Goal: Transaction & Acquisition: Purchase product/service

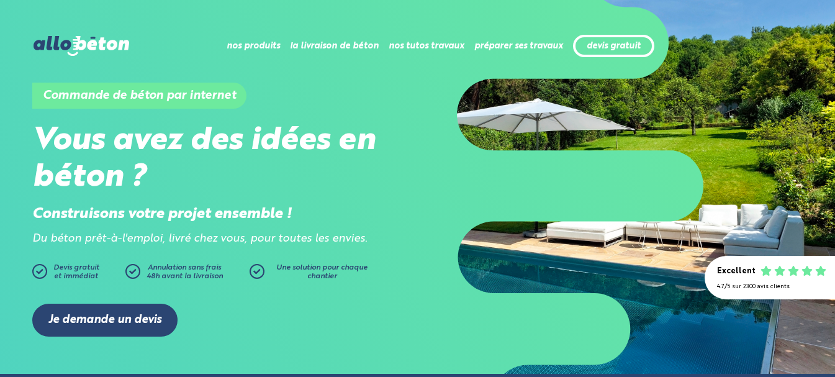
scroll to position [62, 0]
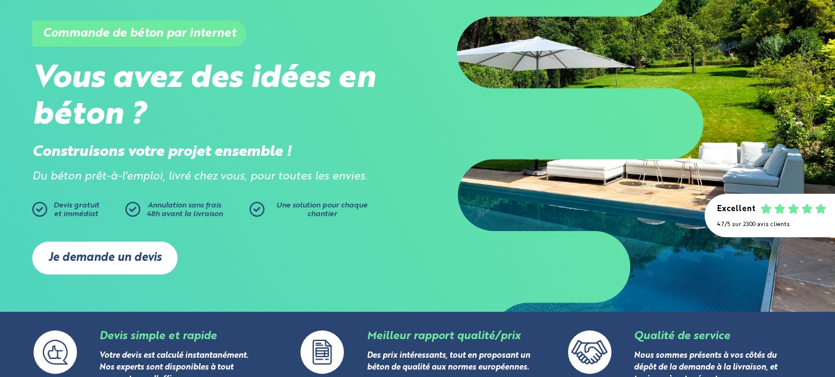
click at [132, 256] on link "Je demande un devis" at bounding box center [104, 257] width 145 height 33
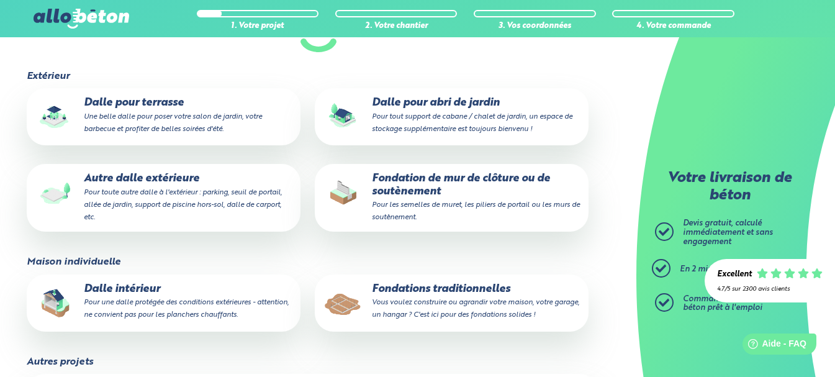
scroll to position [124, 0]
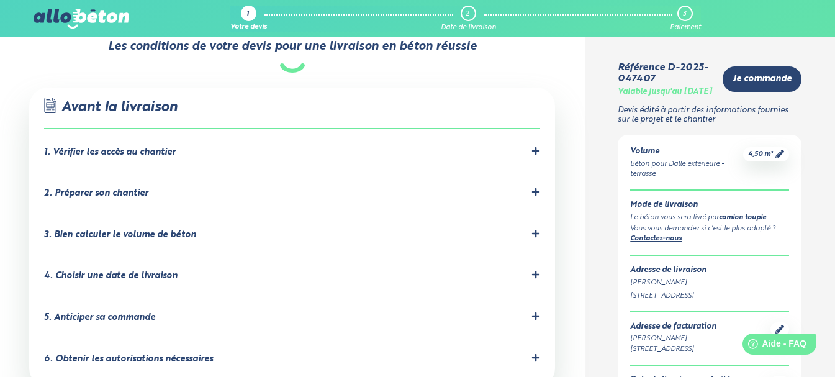
scroll to position [705, 0]
click at [163, 148] on div "1. Vérifier les accès au chantier" at bounding box center [110, 153] width 132 height 11
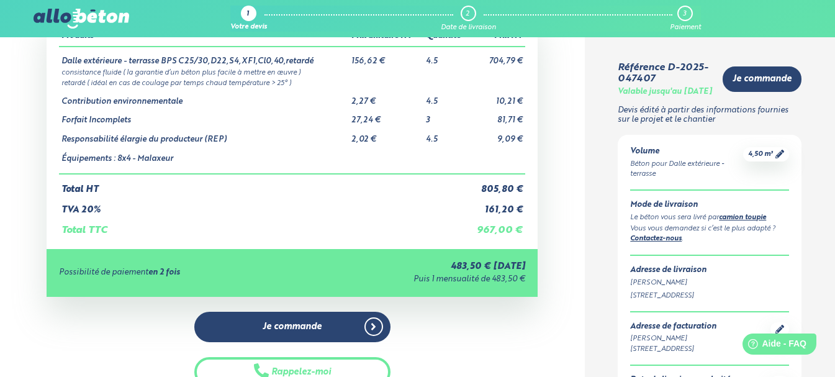
scroll to position [22, 0]
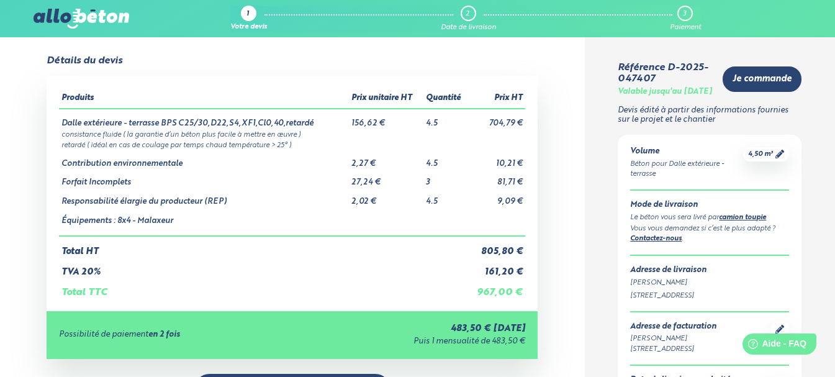
click at [738, 221] on link "camion toupie" at bounding box center [742, 217] width 47 height 7
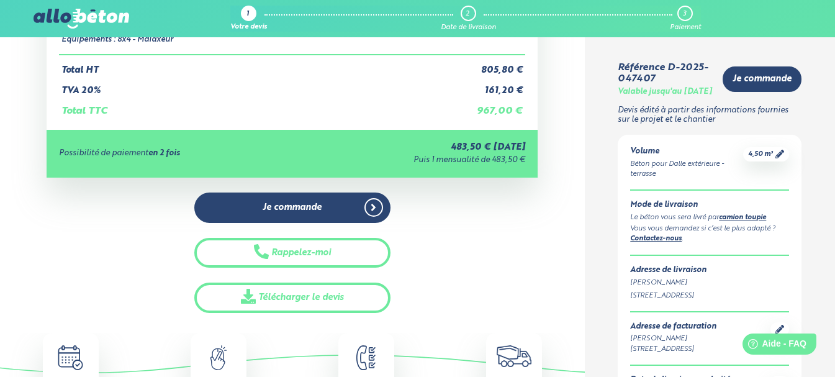
scroll to position [270, 0]
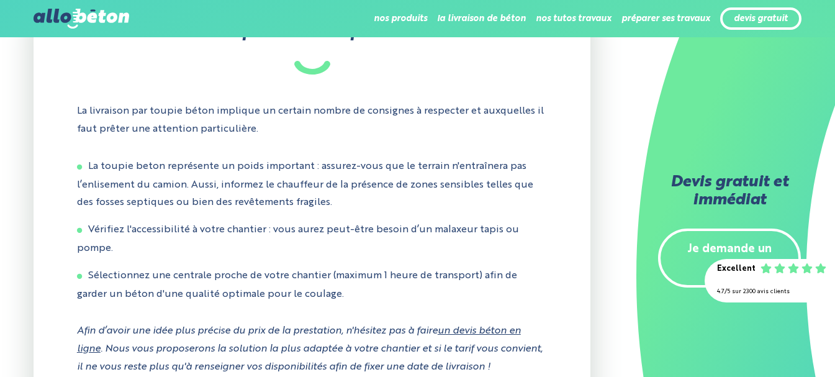
scroll to position [2607, 0]
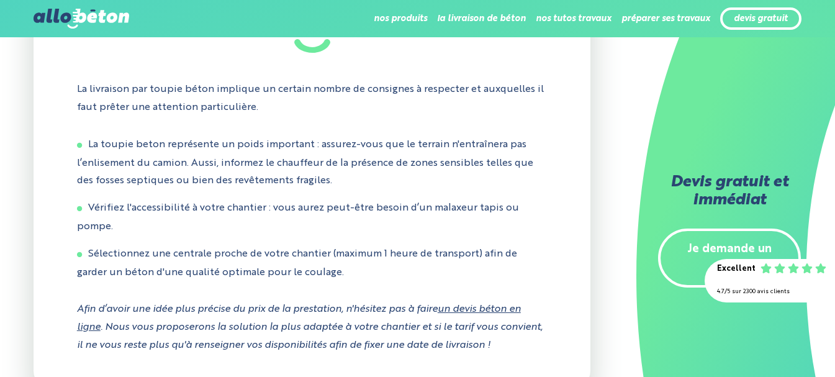
click at [715, 249] on link "Je demande un devis" at bounding box center [729, 258] width 143 height 60
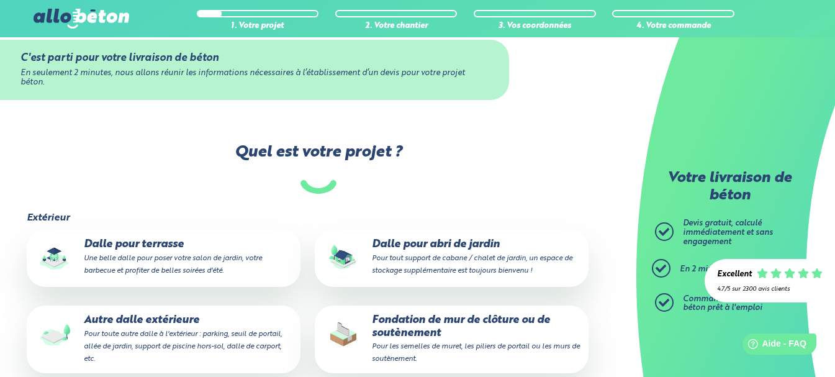
scroll to position [62, 0]
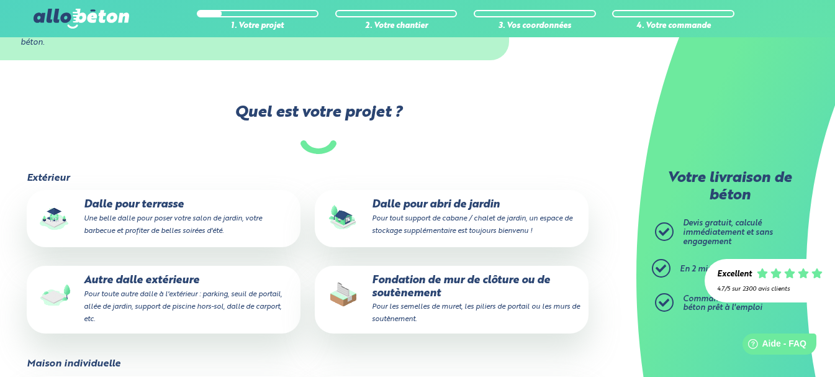
click at [147, 213] on p "Dalle pour terrasse Une belle dalle pour poser votre salon de jardin, votre bar…" at bounding box center [163, 218] width 256 height 38
click at [0, 0] on input "Dalle pour terrasse Une belle dalle pour poser votre salon de jardin, votre bar…" at bounding box center [0, 0] width 0 height 0
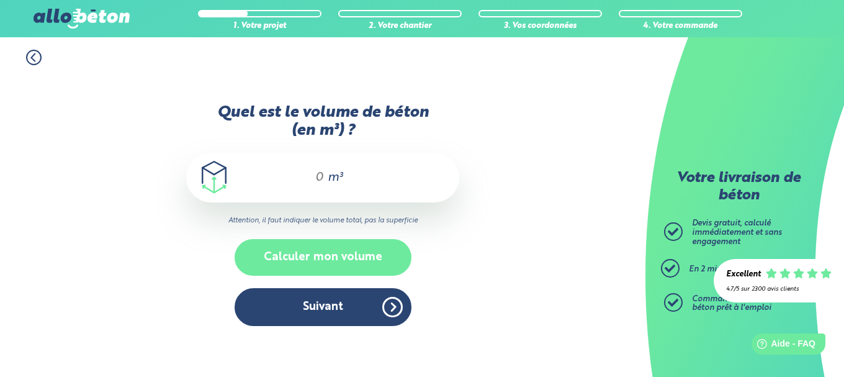
click at [352, 254] on button "Calculer mon volume" at bounding box center [323, 257] width 177 height 37
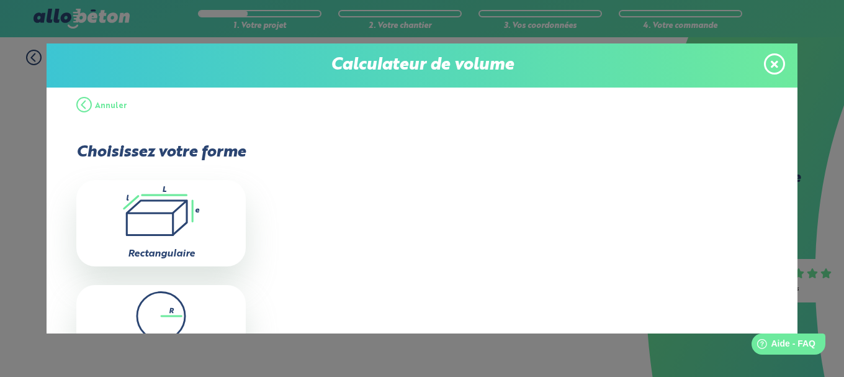
click at [158, 210] on icon ".icon-calc-rectanglea{fill:none;stroke-linecap:round;stroke-width:3px;stroke:#6…" at bounding box center [161, 211] width 157 height 50
type input "0"
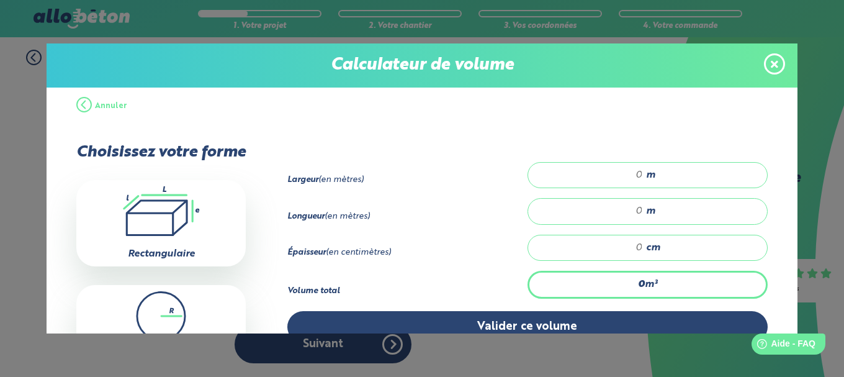
click at [638, 173] on div "m" at bounding box center [648, 175] width 240 height 26
type input "5"
type input "5.60"
click at [636, 209] on input "number" at bounding box center [592, 211] width 102 height 12
type input "4"
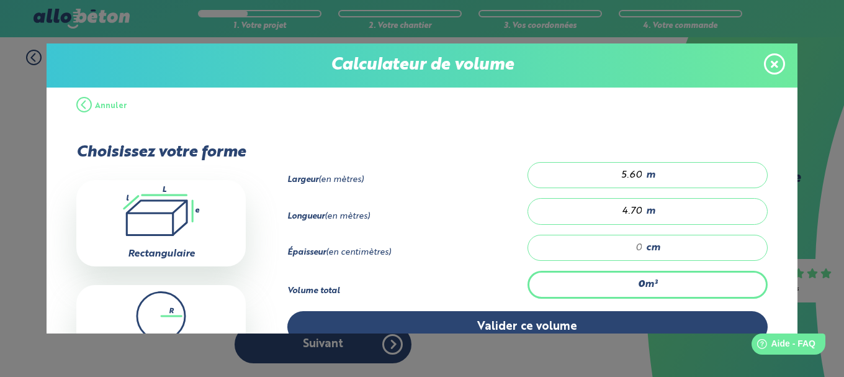
type input "4.70"
click at [635, 246] on input "number" at bounding box center [592, 247] width 102 height 12
type input "0.526"
type input "2"
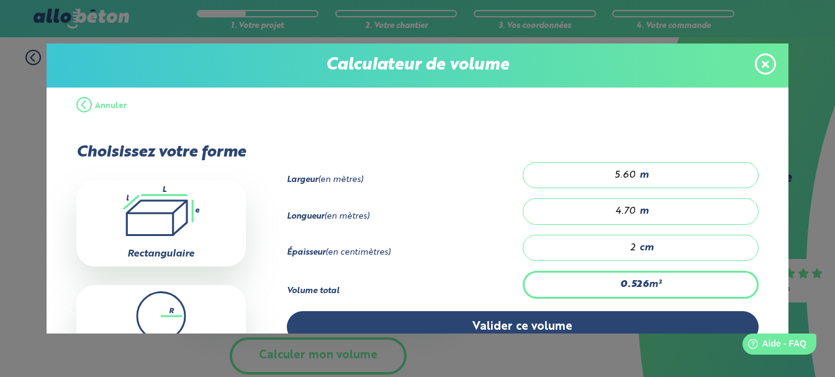
type input "5.264"
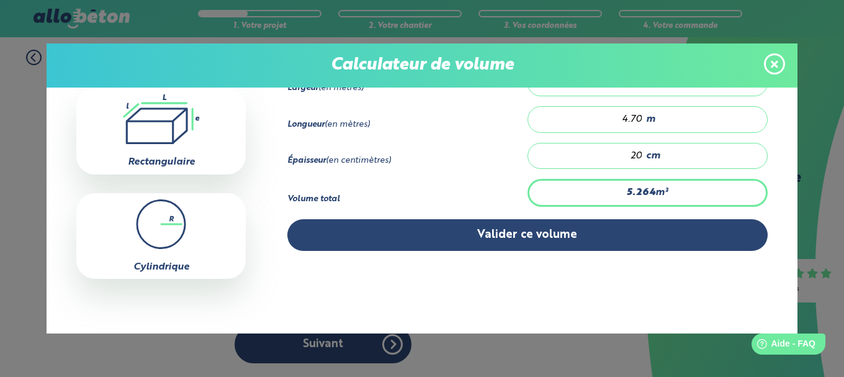
scroll to position [30, 0]
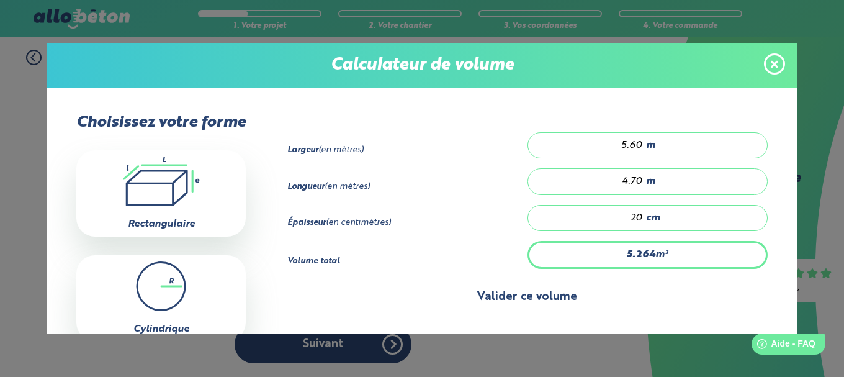
type input "20"
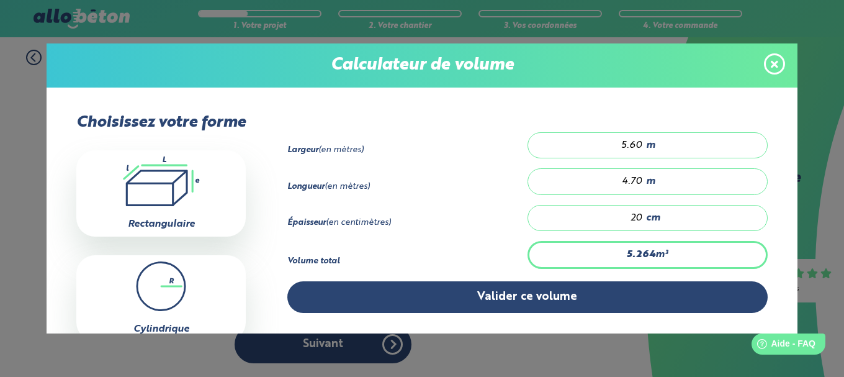
click at [550, 295] on button "Valider ce volume" at bounding box center [527, 297] width 480 height 32
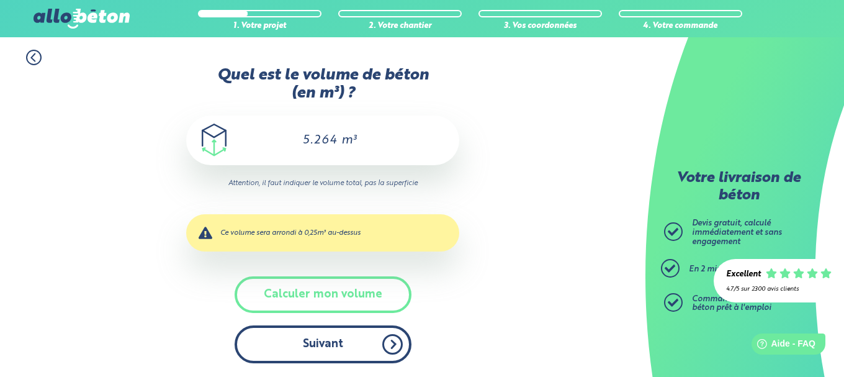
click at [340, 349] on button "Suivant" at bounding box center [323, 344] width 177 height 38
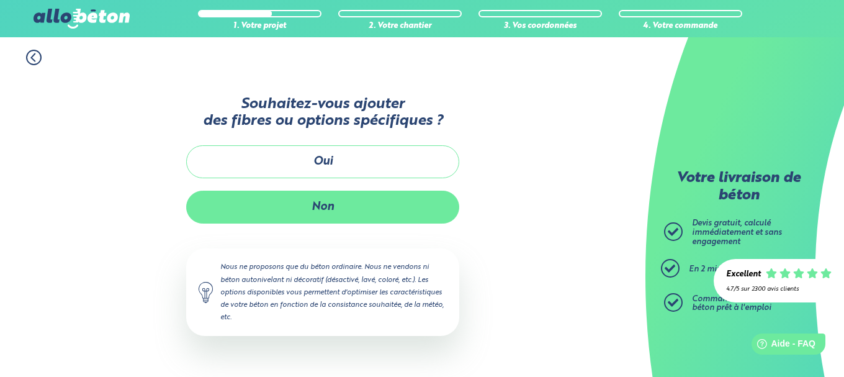
click at [338, 209] on button "Non" at bounding box center [322, 207] width 273 height 33
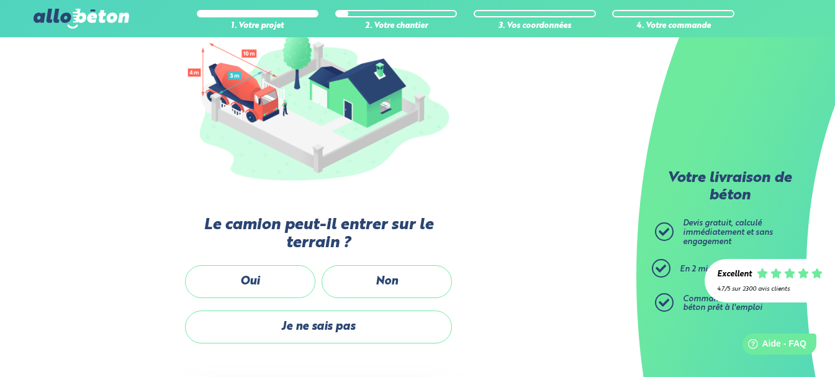
scroll to position [186, 0]
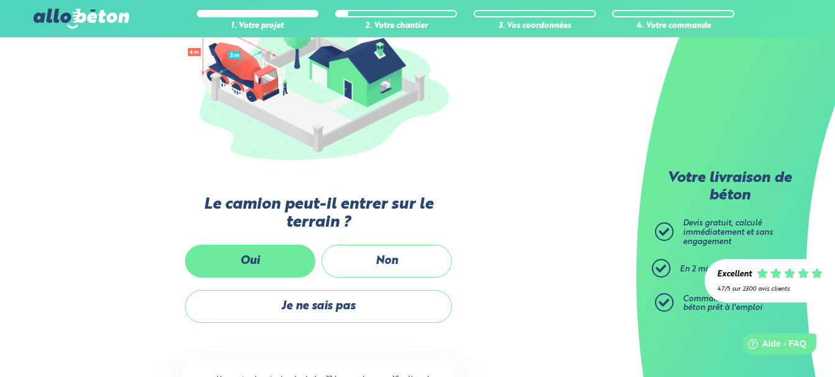
click at [258, 264] on label "Oui" at bounding box center [250, 261] width 130 height 33
click at [0, 0] on input "Oui" at bounding box center [0, 0] width 0 height 0
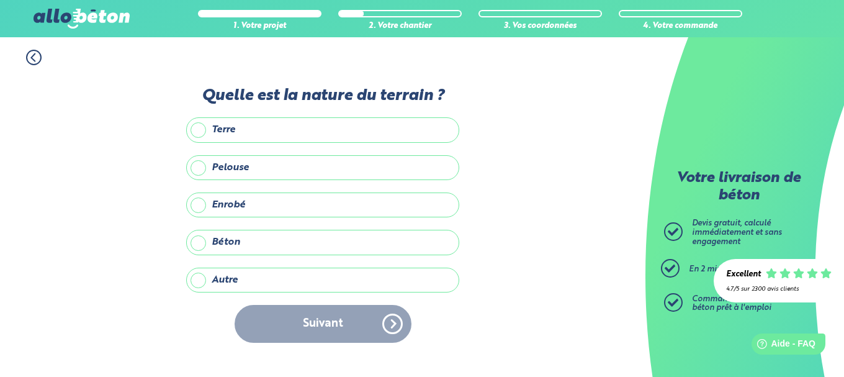
click at [261, 170] on label "Pelouse" at bounding box center [322, 167] width 273 height 25
click at [0, 0] on input "Pelouse" at bounding box center [0, 0] width 0 height 0
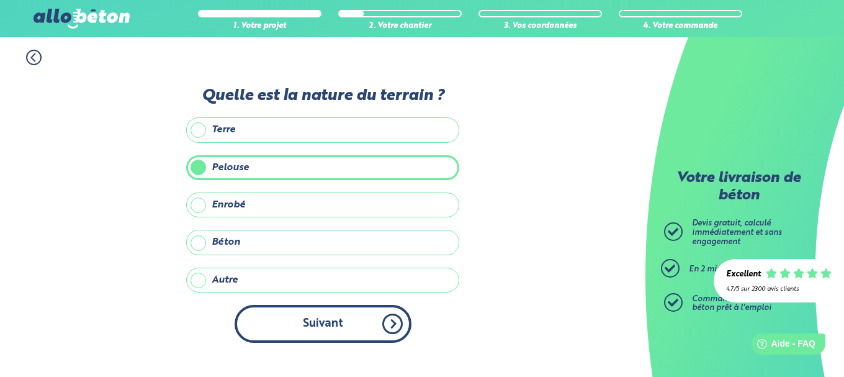
click at [361, 325] on button "Suivant" at bounding box center [323, 324] width 177 height 38
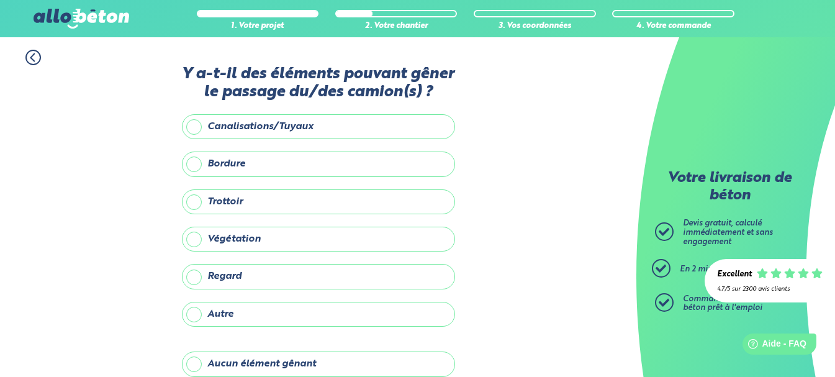
scroll to position [62, 0]
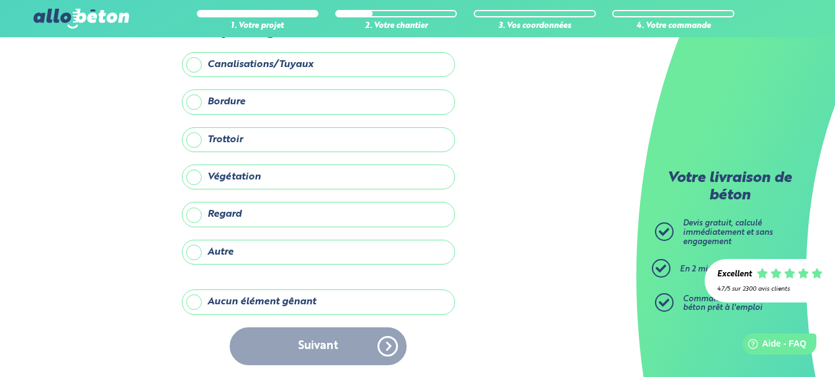
drag, startPoint x: 317, startPoint y: 302, endPoint x: 471, endPoint y: 307, distance: 154.7
click at [318, 302] on label "Aucun élément gênant" at bounding box center [318, 301] width 273 height 25
click at [0, 0] on input "Aucun élément gênant" at bounding box center [0, 0] width 0 height 0
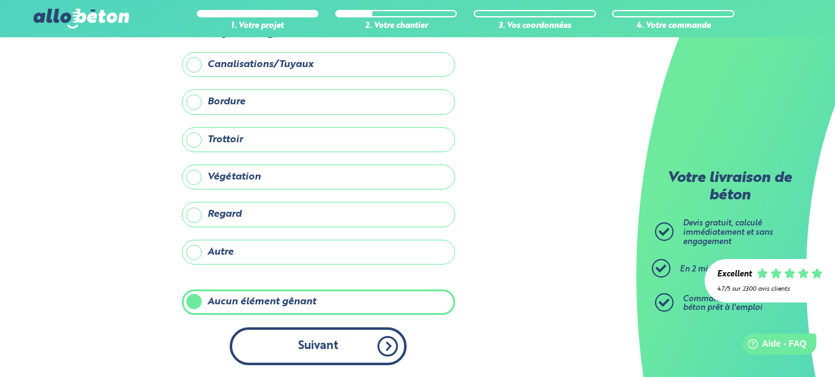
click at [317, 353] on button "Suivant" at bounding box center [318, 346] width 177 height 38
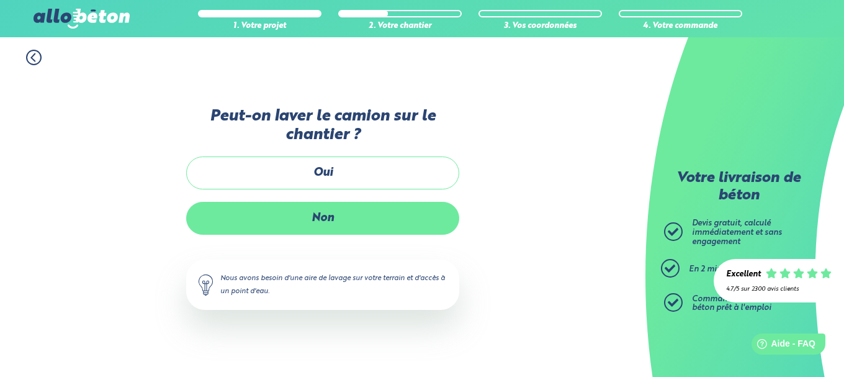
click at [351, 220] on label "Non" at bounding box center [322, 218] width 273 height 33
click at [0, 0] on input "Non" at bounding box center [0, 0] width 0 height 0
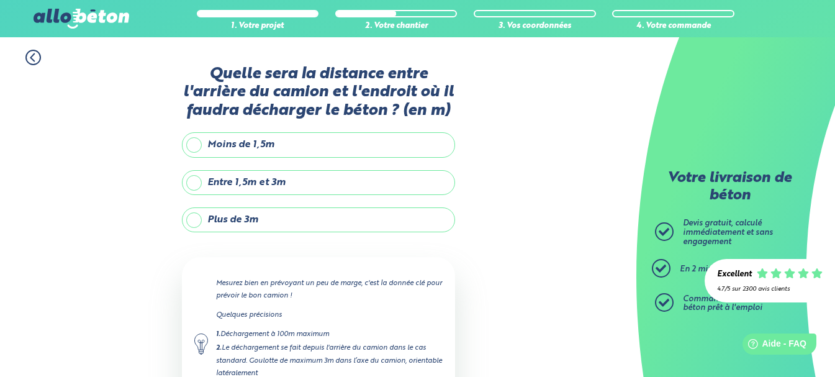
click at [191, 223] on label "Plus de 3m" at bounding box center [318, 219] width 273 height 25
click at [0, 0] on input "Plus de 3m" at bounding box center [0, 0] width 0 height 0
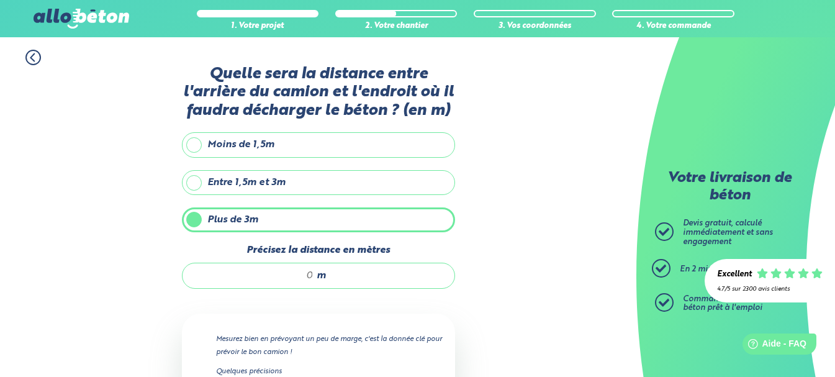
click at [313, 275] on input "Précisez la distance en mètres" at bounding box center [254, 275] width 119 height 12
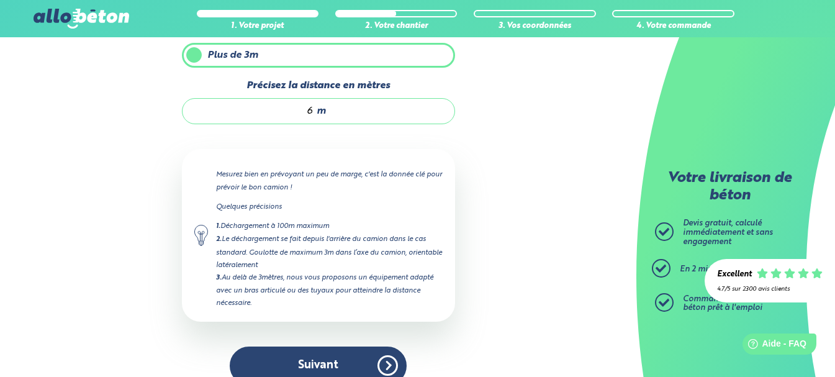
scroll to position [185, 0]
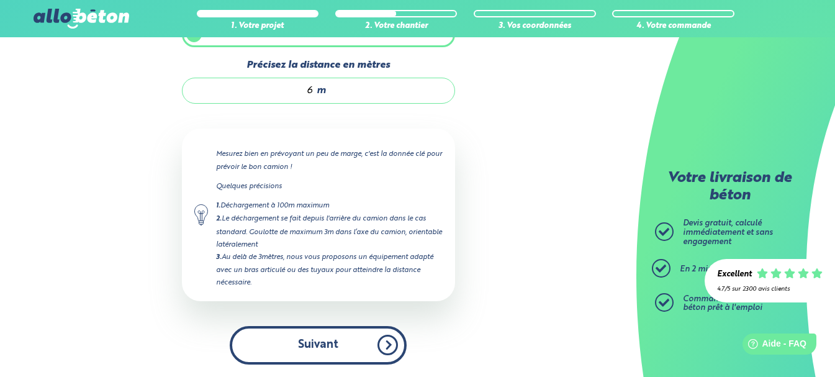
type input "6"
click at [325, 346] on button "Suivant" at bounding box center [318, 345] width 177 height 38
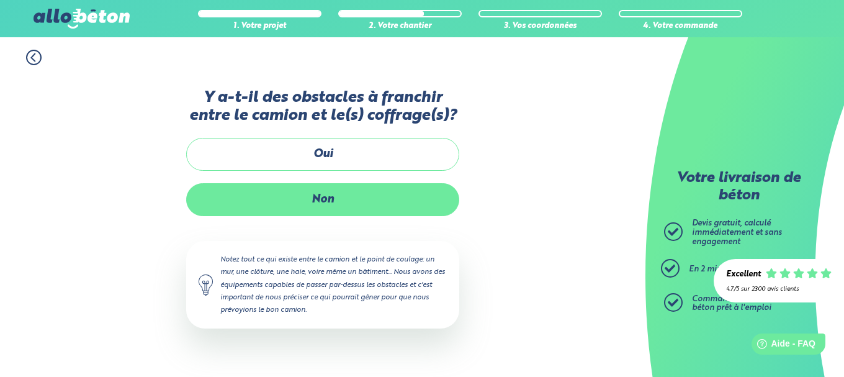
click at [333, 197] on label "Non" at bounding box center [322, 199] width 273 height 33
click at [0, 0] on input "Non" at bounding box center [0, 0] width 0 height 0
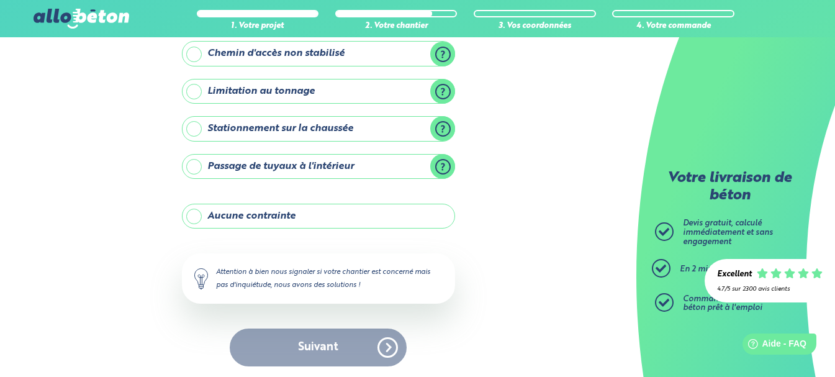
scroll to position [199, 0]
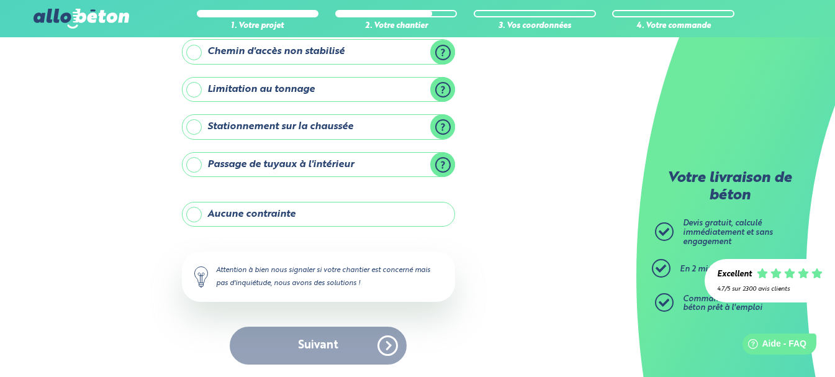
click at [293, 214] on label "Aucune contrainte" at bounding box center [318, 214] width 273 height 25
click at [0, 0] on input "Aucune contrainte" at bounding box center [0, 0] width 0 height 0
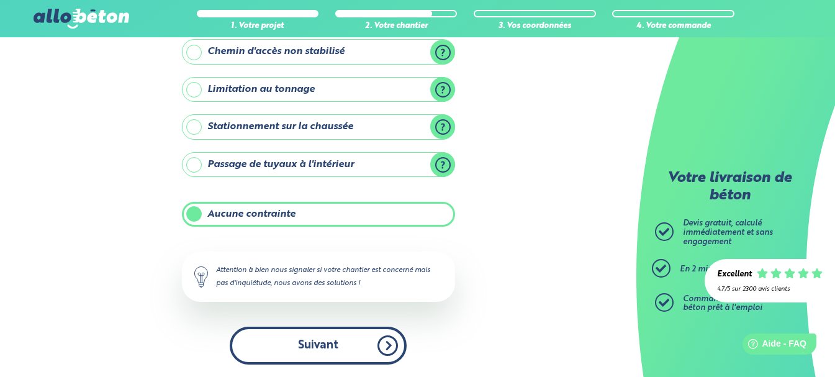
click at [329, 351] on button "Suivant" at bounding box center [318, 346] width 177 height 38
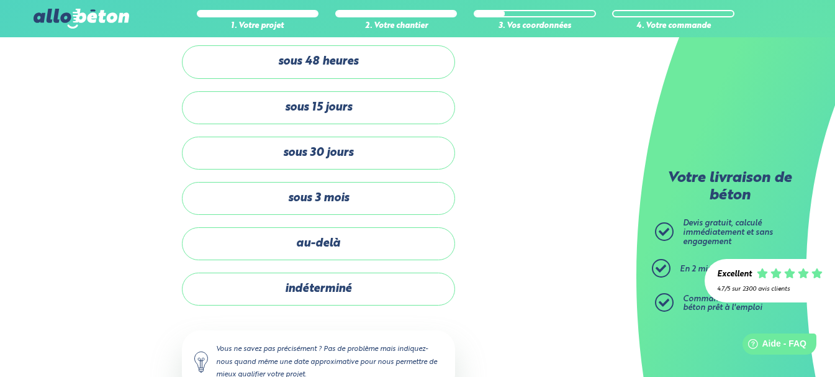
scroll to position [29, 0]
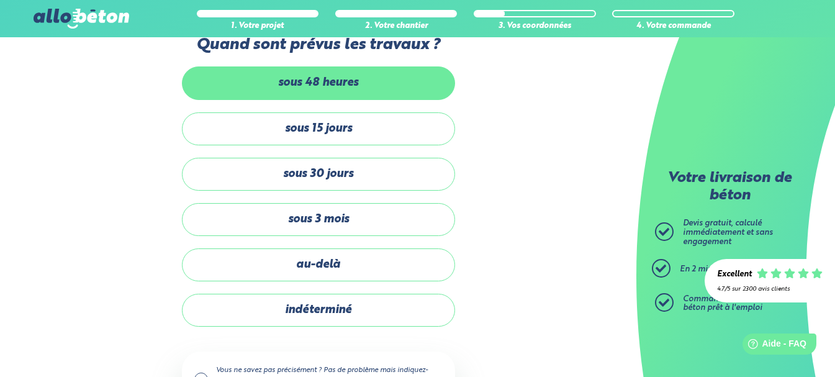
click at [371, 86] on label "sous 48 heures" at bounding box center [318, 82] width 273 height 33
click at [0, 0] on input "sous 48 heures" at bounding box center [0, 0] width 0 height 0
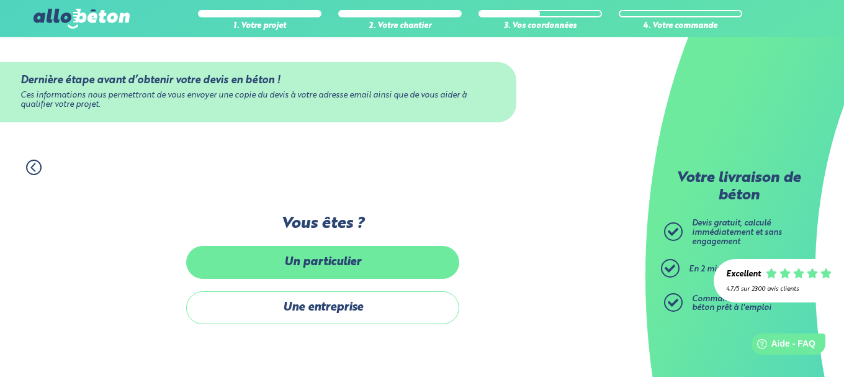
click at [351, 259] on label "Un particulier" at bounding box center [322, 262] width 273 height 33
click at [0, 0] on input "Un particulier" at bounding box center [0, 0] width 0 height 0
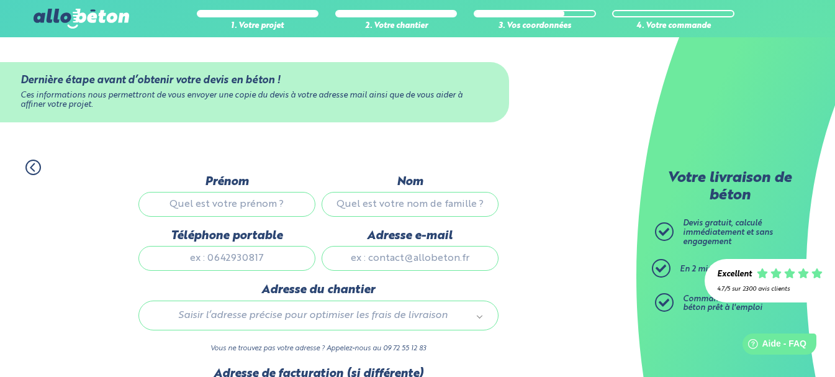
click at [285, 206] on input "Prénom" at bounding box center [226, 204] width 177 height 25
type input "gaetane"
type input "landon"
type input "0609689536"
type input "j.landon@laposte.net"
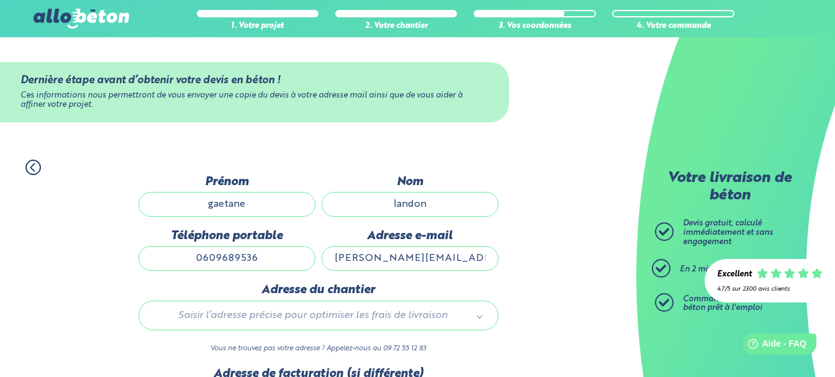
type input "13 rue des saules"
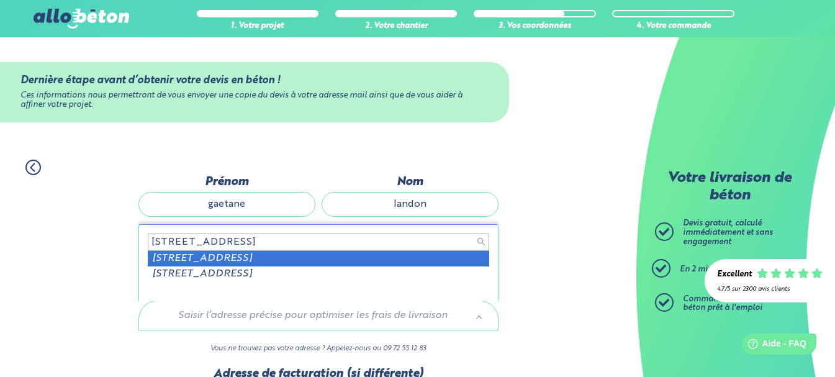
type input "13 rue des saules auber"
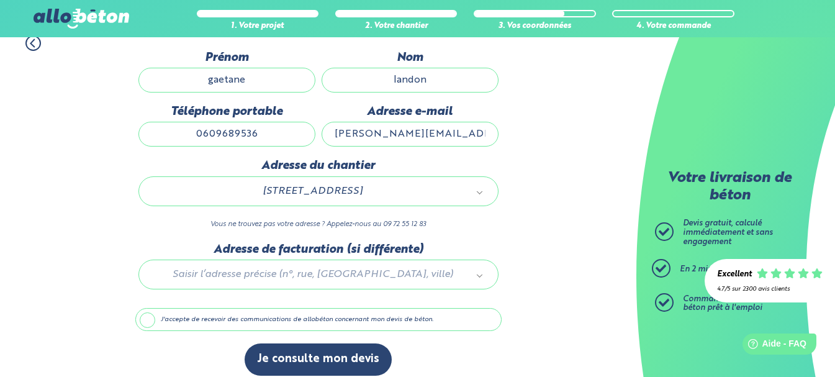
scroll to position [135, 0]
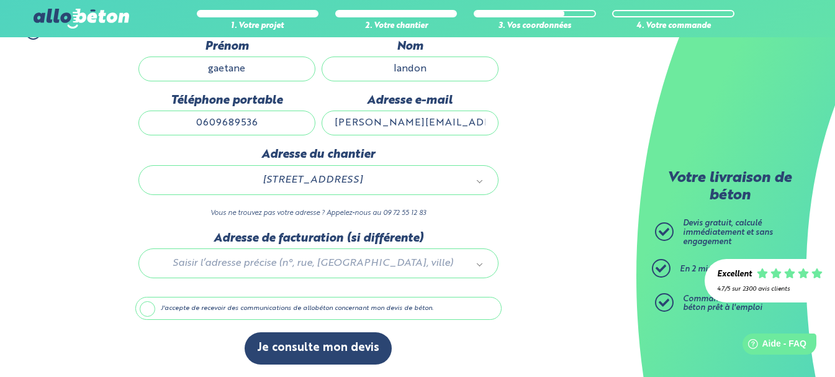
click at [145, 309] on label "J'accepte de recevoir des communications de allobéton concernant mon devis de b…" at bounding box center [318, 309] width 366 height 24
click at [0, 0] on input "J'accepte de recevoir des communications de allobéton concernant mon devis de b…" at bounding box center [0, 0] width 0 height 0
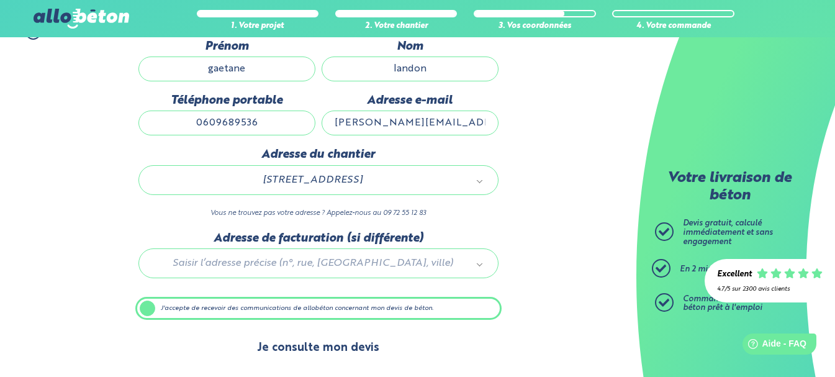
click at [330, 344] on button "Je consulte mon devis" at bounding box center [318, 348] width 147 height 32
